Goal: Transaction & Acquisition: Download file/media

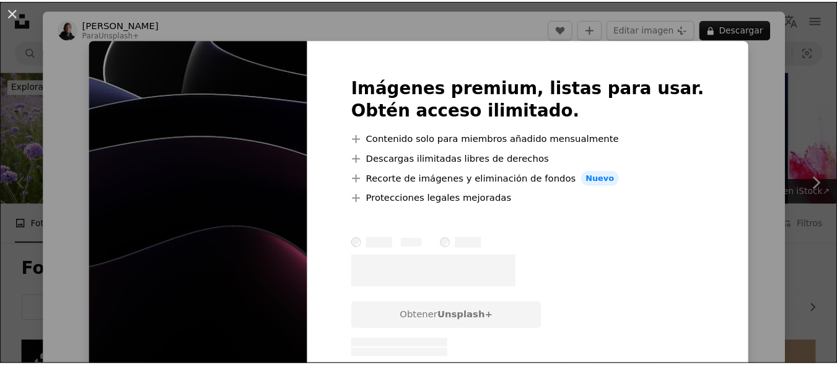
scroll to position [248, 0]
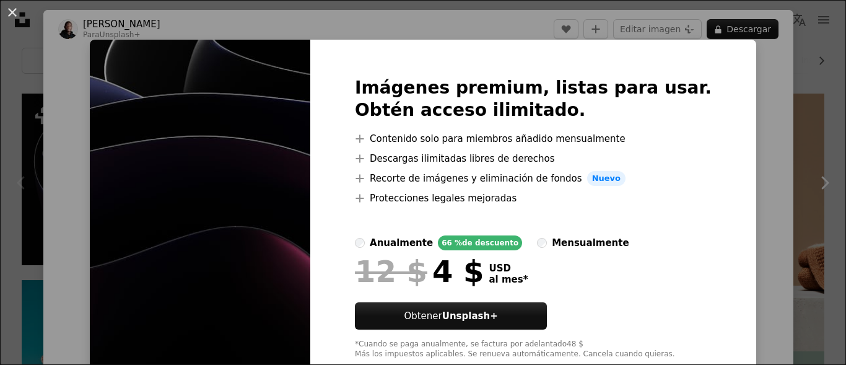
click at [730, 74] on div "An X shape Imágenes premium, listas para usar. Obtén acceso ilimitado. A plus s…" at bounding box center [423, 182] width 846 height 365
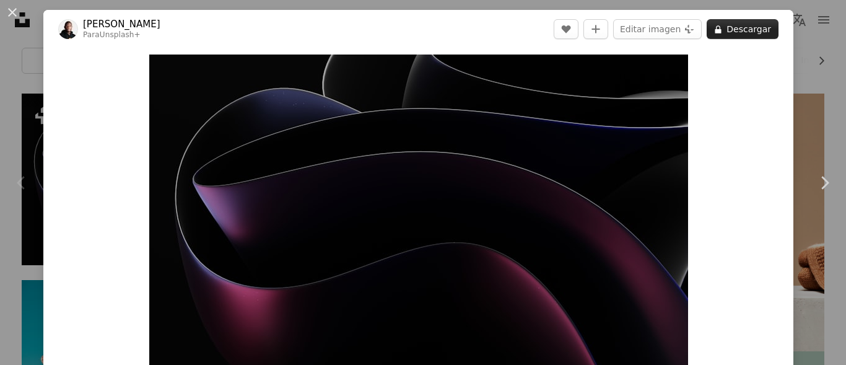
click at [740, 32] on button "A lock Descargar" at bounding box center [743, 29] width 72 height 20
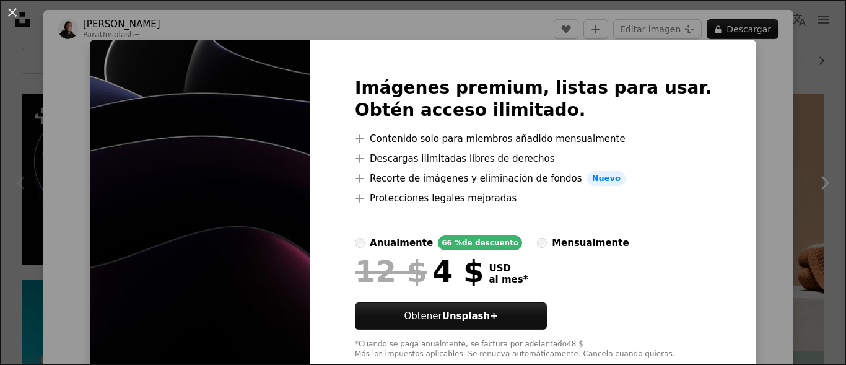
click at [719, 204] on div "An X shape Imágenes premium, listas para usar. Obtén acceso ilimitado. A plus s…" at bounding box center [423, 182] width 846 height 365
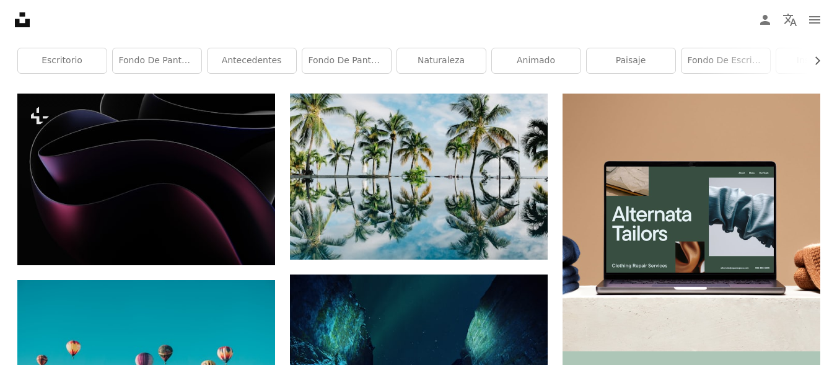
click at [520, 19] on nav "Unsplash logo Página de inicio de Unsplash A photo Pen Tool A compass A stack o…" at bounding box center [418, 20] width 837 height 40
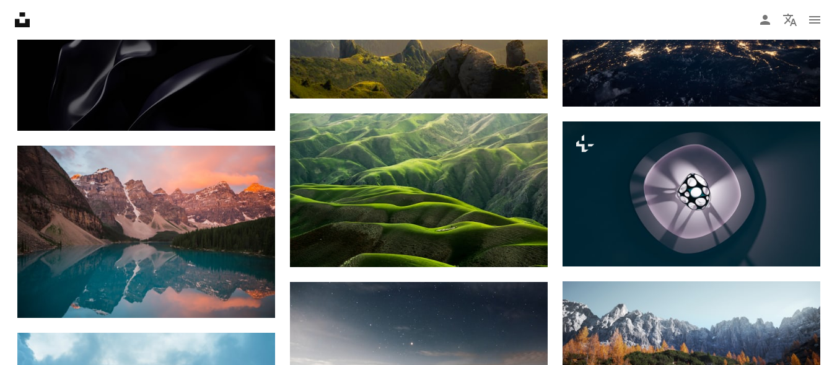
scroll to position [966, 0]
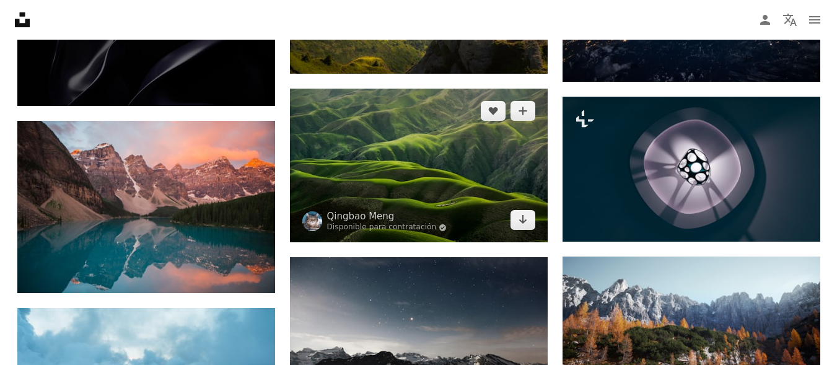
click at [445, 182] on img at bounding box center [419, 166] width 258 height 154
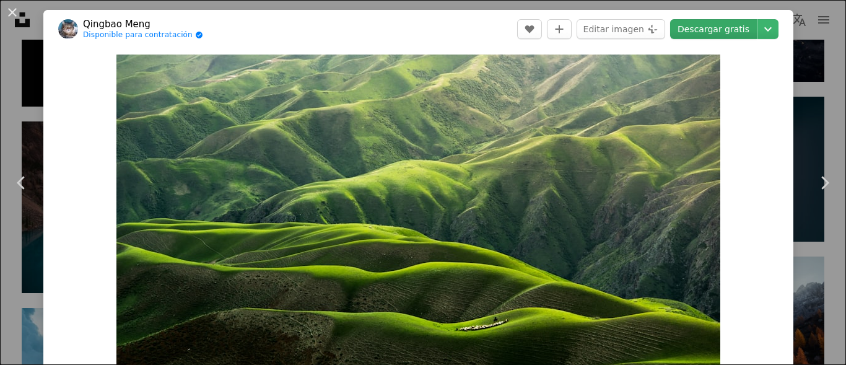
click at [697, 29] on link "Descargar gratis" at bounding box center [713, 29] width 87 height 20
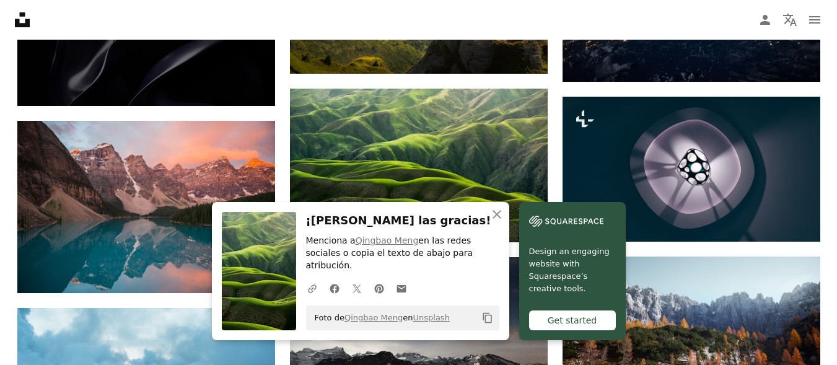
click at [493, 20] on nav "Unsplash logo Página de inicio de Unsplash A photo Pen Tool A compass A stack o…" at bounding box center [418, 20] width 837 height 40
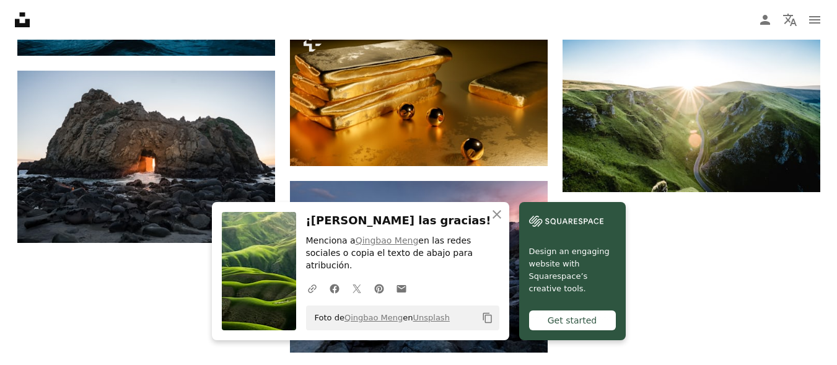
scroll to position [1388, 0]
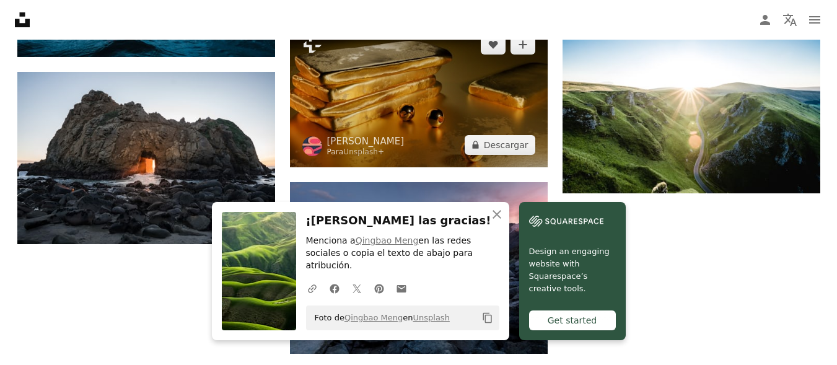
click at [449, 122] on img at bounding box center [419, 94] width 258 height 145
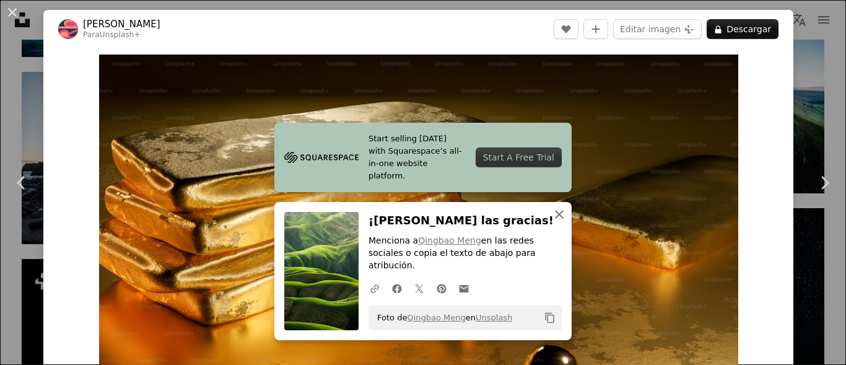
click at [555, 222] on icon "An X shape" at bounding box center [559, 214] width 15 height 15
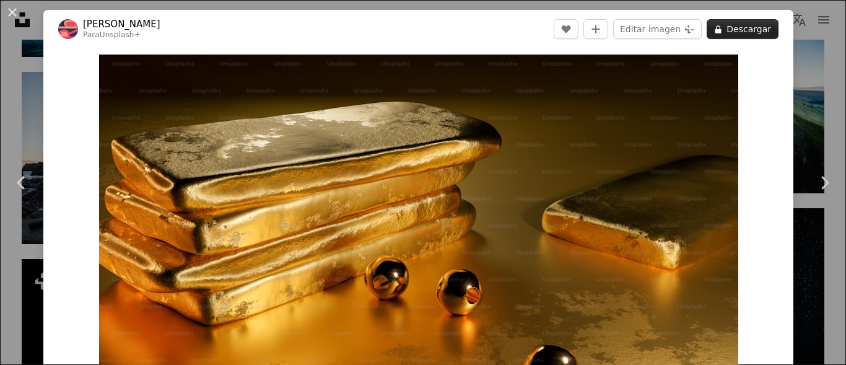
click at [739, 28] on button "A lock Descargar" at bounding box center [743, 29] width 72 height 20
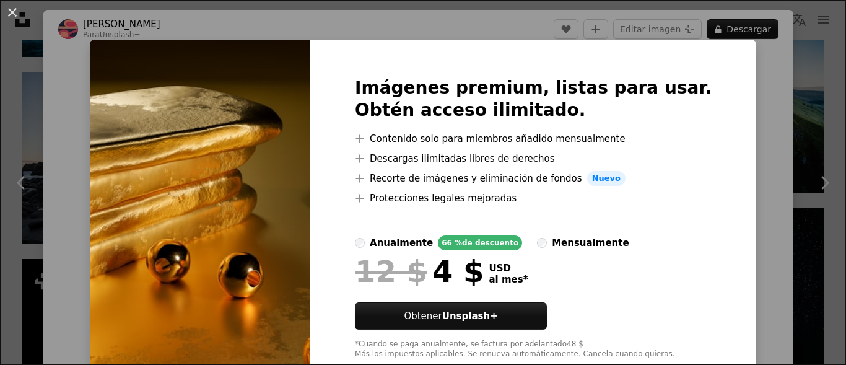
click at [731, 105] on div "An X shape Imágenes premium, listas para usar. Obtén acceso ilimitado. A plus s…" at bounding box center [423, 182] width 846 height 365
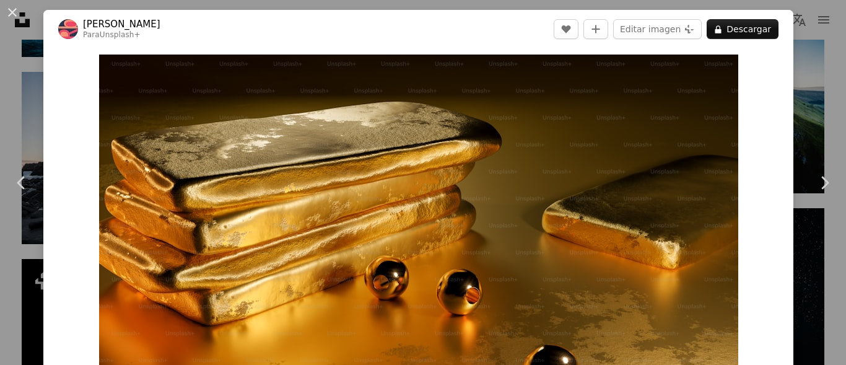
click at [763, 87] on div "Zoom in" at bounding box center [418, 234] width 750 height 372
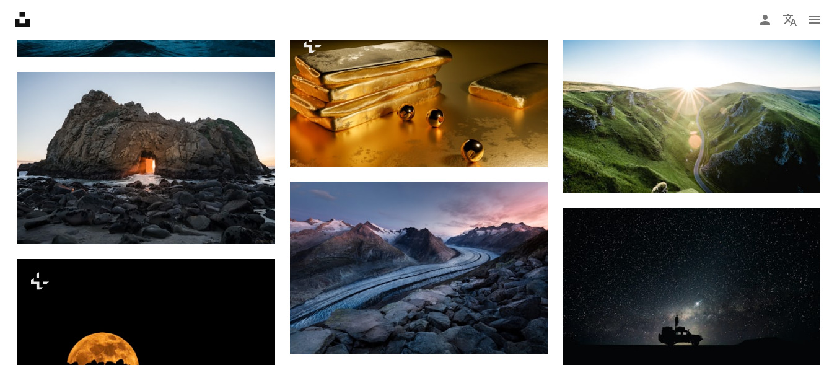
click at [630, 23] on nav "Unsplash logo Página de inicio de Unsplash A photo Pen Tool A compass A stack o…" at bounding box center [418, 20] width 837 height 40
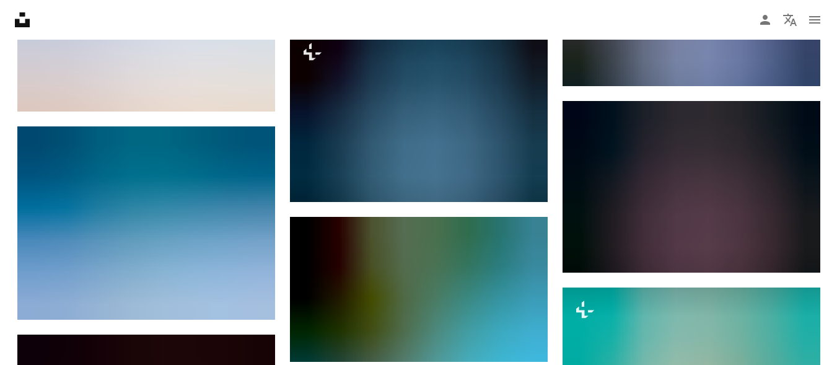
scroll to position [2453, 0]
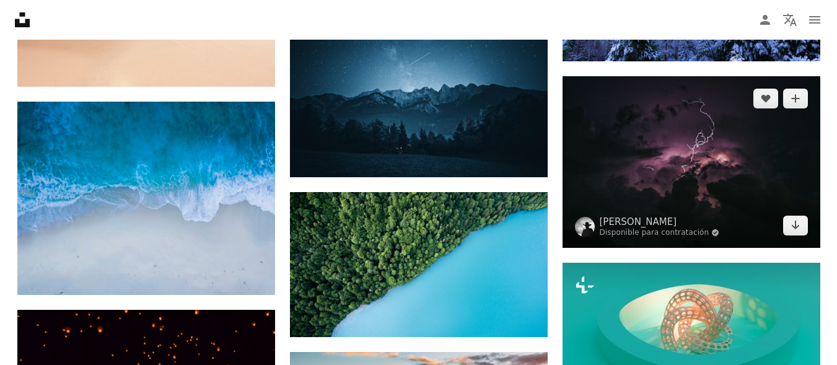
click at [680, 193] on img at bounding box center [692, 162] width 258 height 172
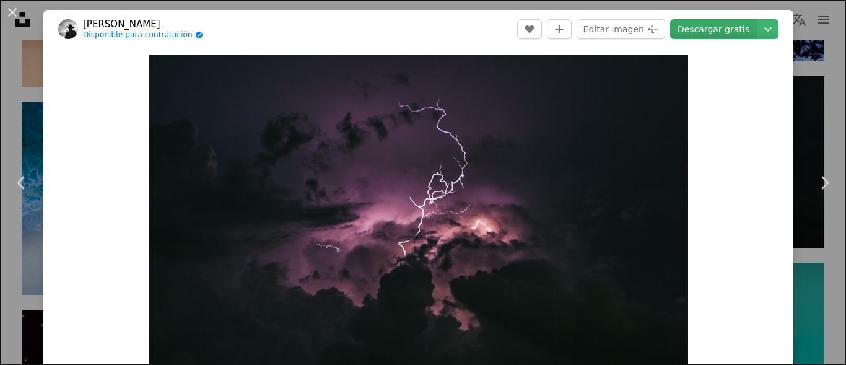
click at [703, 29] on link "Descargar gratis" at bounding box center [713, 29] width 87 height 20
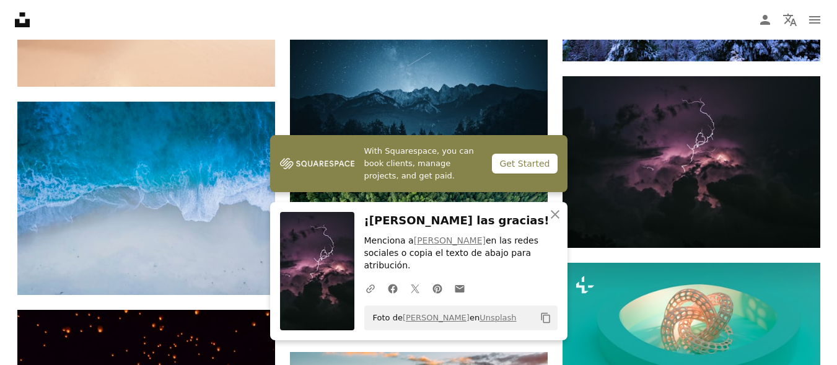
click at [584, 12] on nav "Unsplash logo Página de inicio de Unsplash A photo Pen Tool A compass A stack o…" at bounding box center [418, 20] width 837 height 40
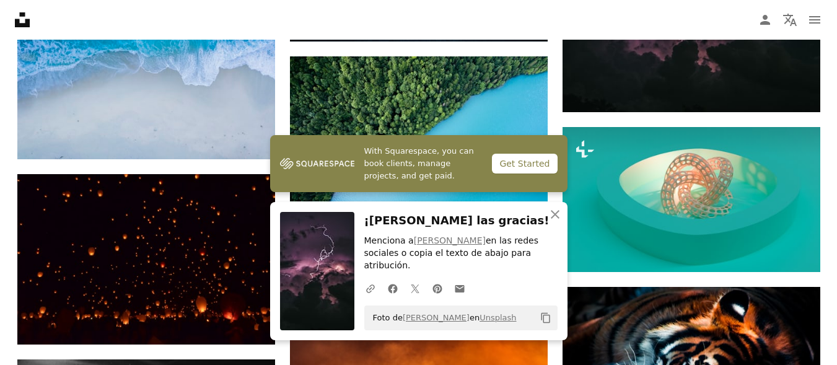
scroll to position [2676, 0]
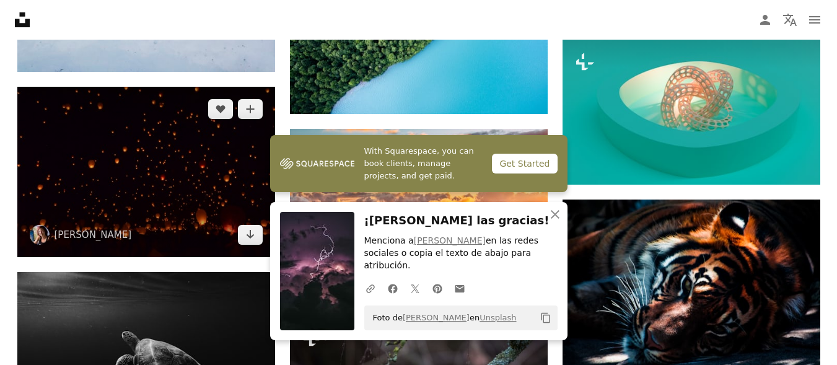
click at [131, 189] on img at bounding box center [146, 172] width 258 height 170
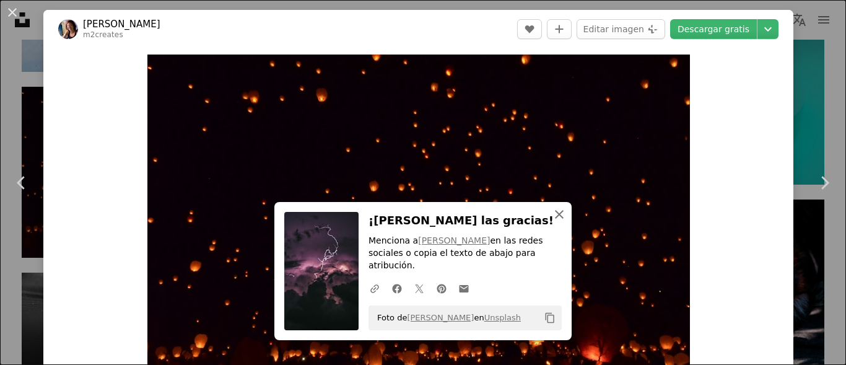
click at [555, 222] on icon "An X shape" at bounding box center [559, 214] width 15 height 15
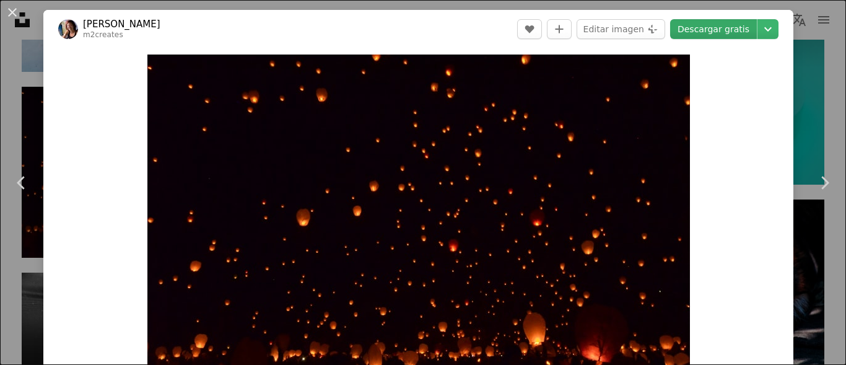
click at [721, 29] on link "Descargar gratis" at bounding box center [713, 29] width 87 height 20
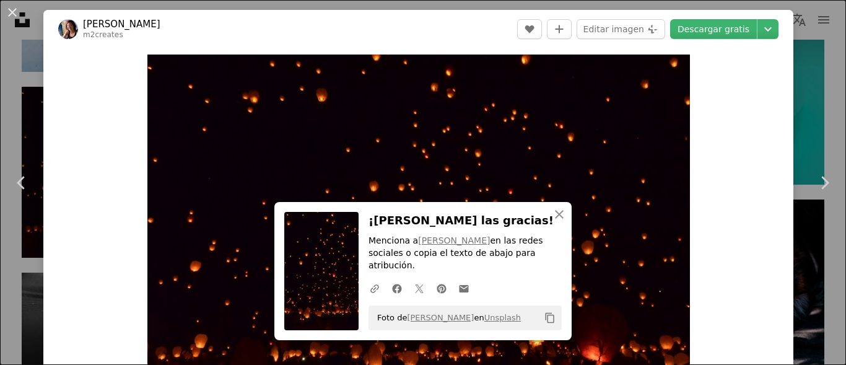
click at [437, 43] on header "[PERSON_NAME] m2creates A heart A plus sign Editar imagen Plus sign for Unsplas…" at bounding box center [418, 29] width 750 height 38
click at [561, 222] on icon "An X shape" at bounding box center [559, 214] width 15 height 15
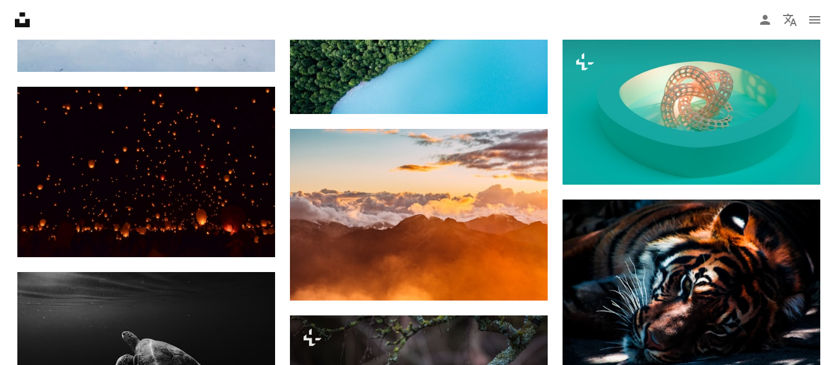
click at [576, 19] on nav "Unsplash logo Página de inicio de Unsplash A photo Pen Tool A compass A stack o…" at bounding box center [418, 20] width 837 height 40
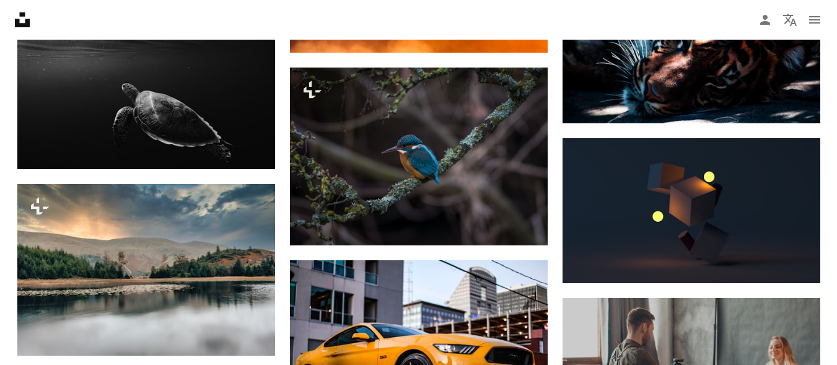
scroll to position [2850, 0]
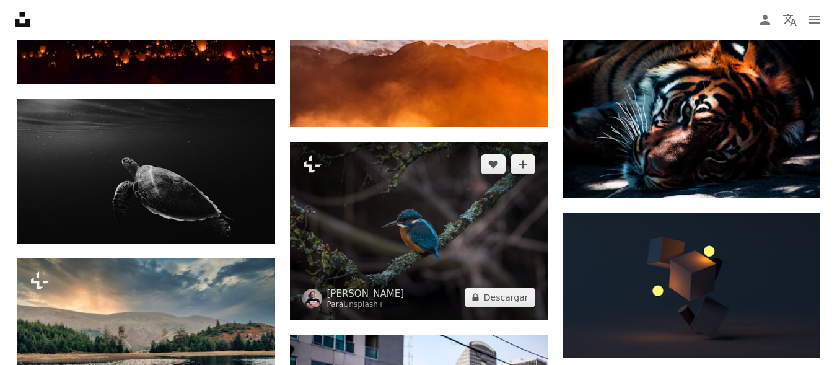
click at [413, 219] on img at bounding box center [419, 231] width 258 height 178
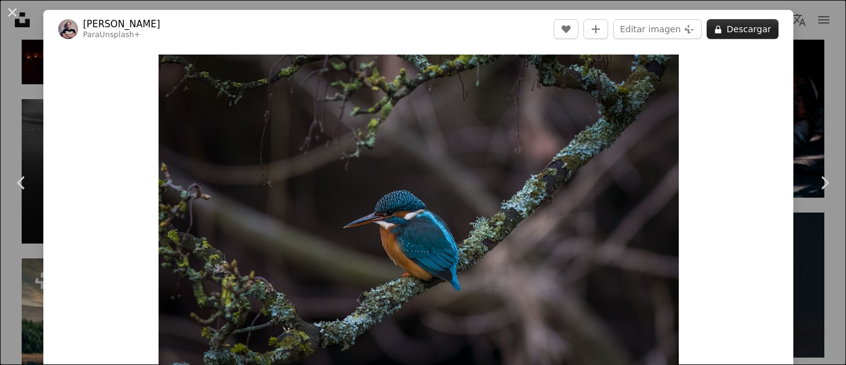
click at [730, 24] on button "A lock Descargar" at bounding box center [743, 29] width 72 height 20
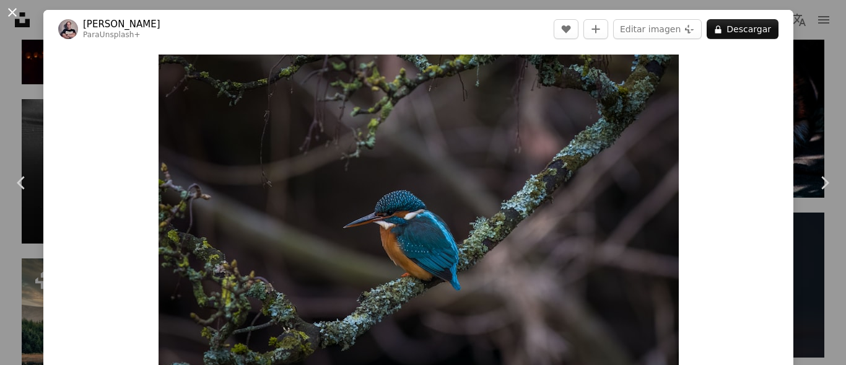
click at [8, 5] on button "An X shape" at bounding box center [12, 12] width 15 height 15
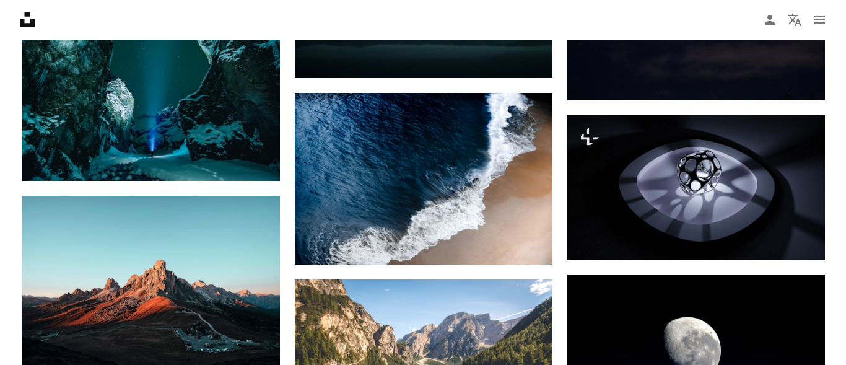
scroll to position [3667, 0]
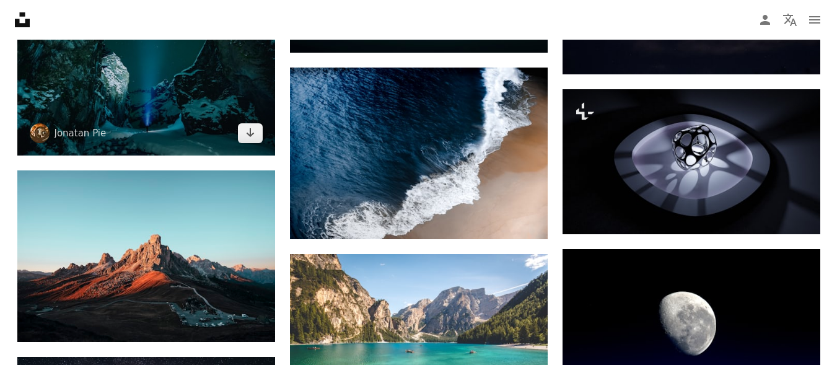
click at [208, 99] on img at bounding box center [146, 69] width 258 height 172
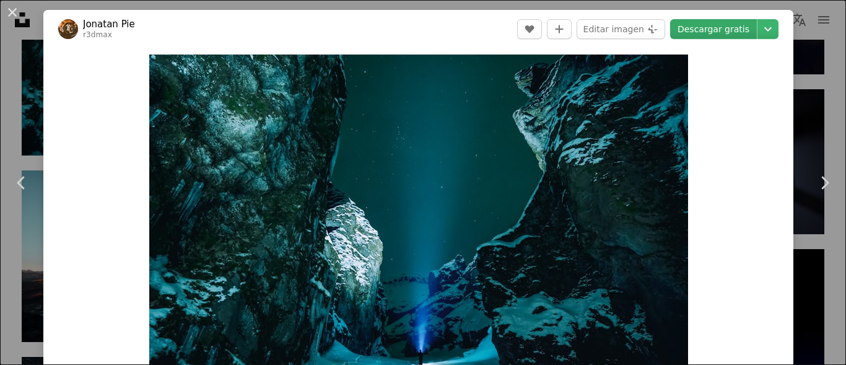
click at [715, 26] on link "Descargar gratis" at bounding box center [713, 29] width 87 height 20
